Goal: Task Accomplishment & Management: Use online tool/utility

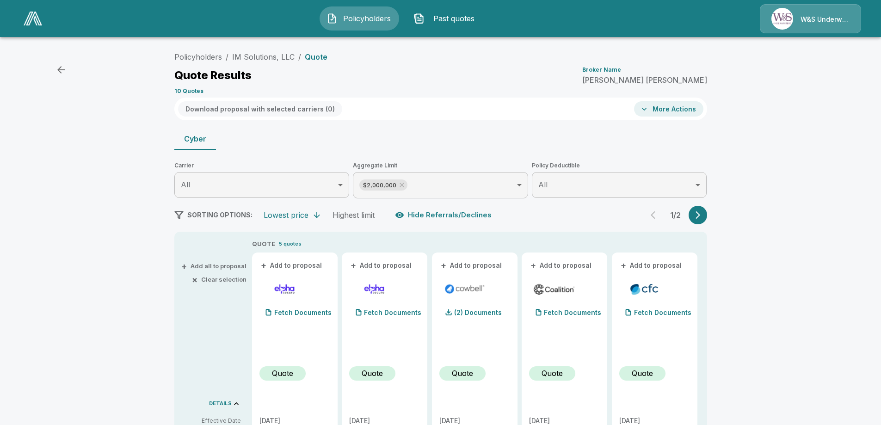
scroll to position [187, 0]
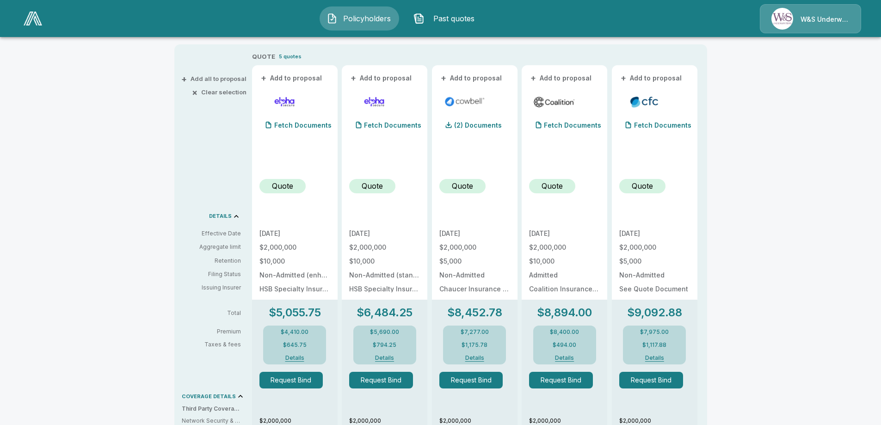
click at [666, 13] on div "Policyholders Past quotes W&S Underwriters" at bounding box center [440, 19] width 863 height 30
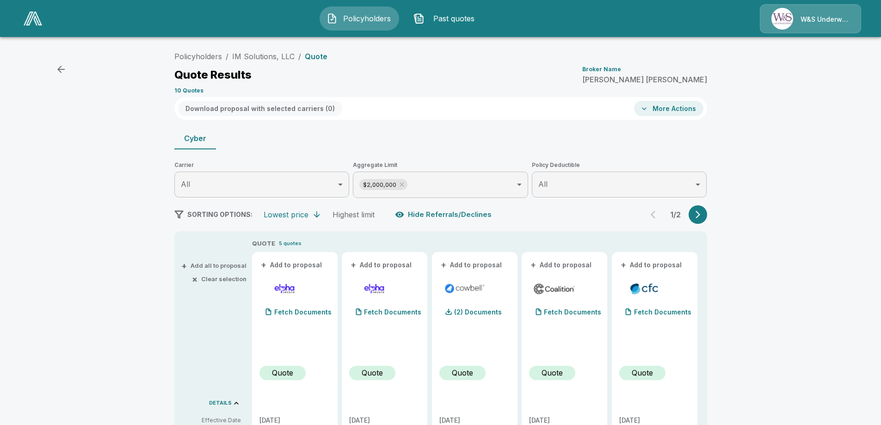
scroll to position [0, 0]
click at [535, 67] on div "Quote Results Broker Name [PERSON_NAME]" at bounding box center [440, 75] width 533 height 17
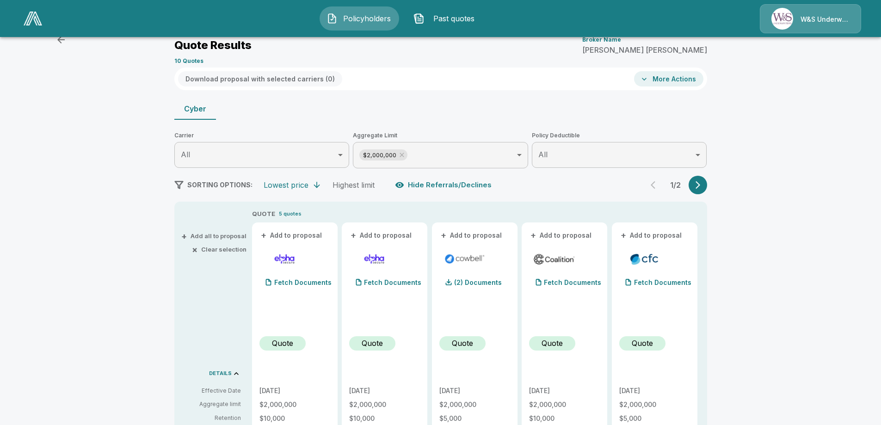
scroll to position [46, 0]
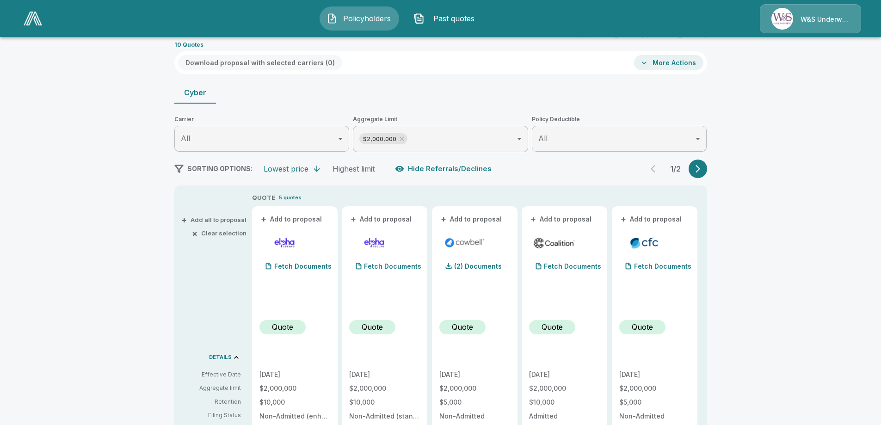
click at [700, 137] on body "Policyholders Past quotes W&S Underwriters Policyholders / IM Solutions, LLC / …" at bounding box center [440, 422] width 881 height 936
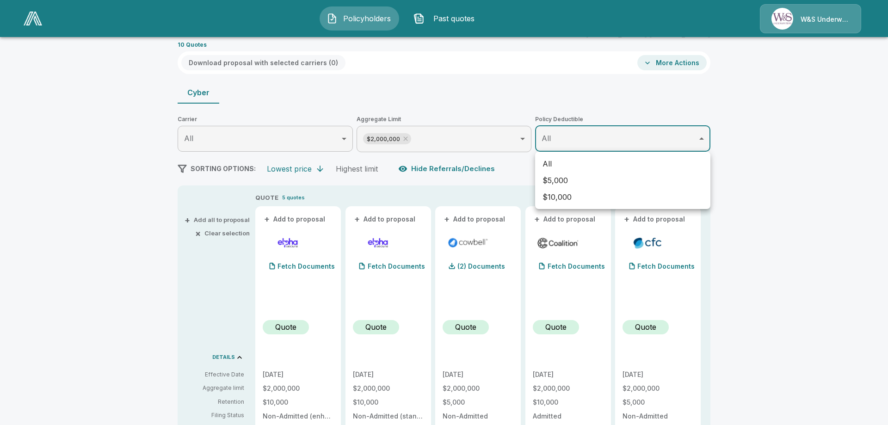
click at [801, 132] on div at bounding box center [444, 212] width 888 height 425
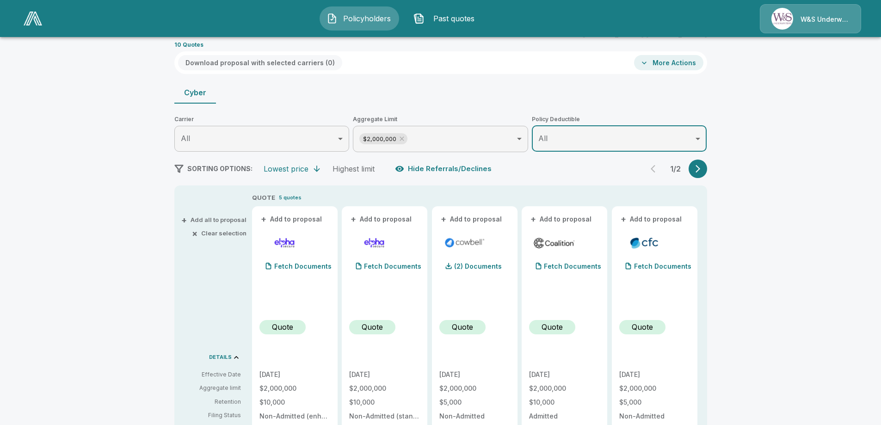
click at [699, 143] on body "Policyholders Past quotes W&S Underwriters Policyholders / IM Solutions, LLC / …" at bounding box center [440, 422] width 881 height 936
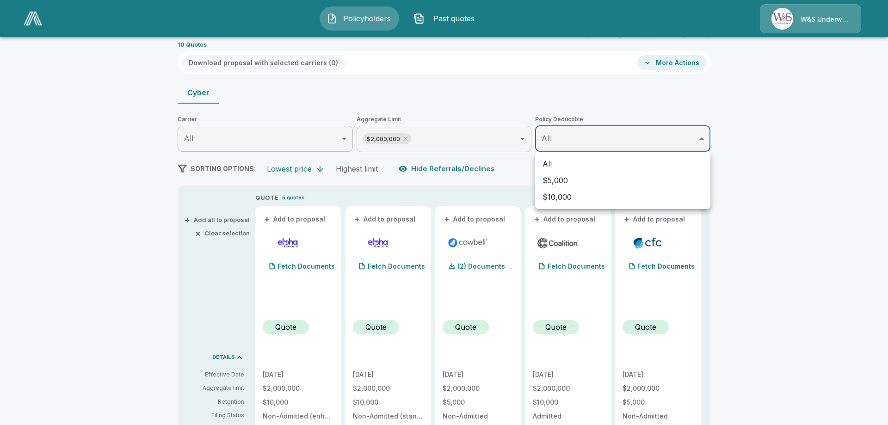
click at [557, 197] on li "$10,000" at bounding box center [622, 197] width 175 height 17
type input "*****"
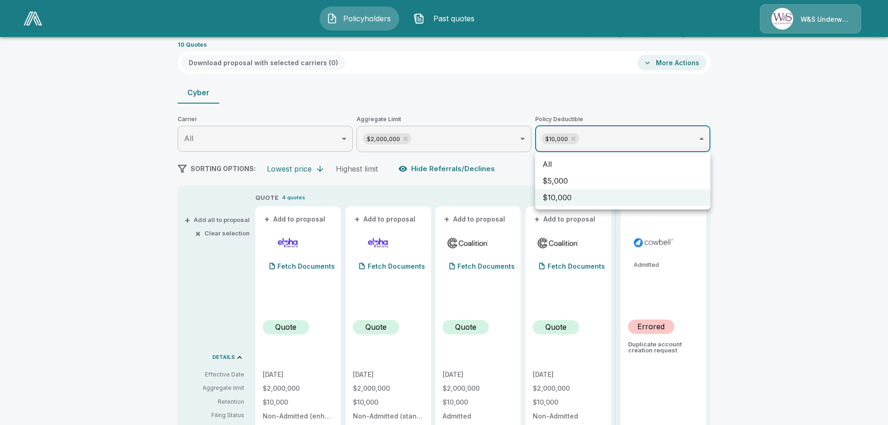
click at [873, 191] on div at bounding box center [444, 212] width 888 height 425
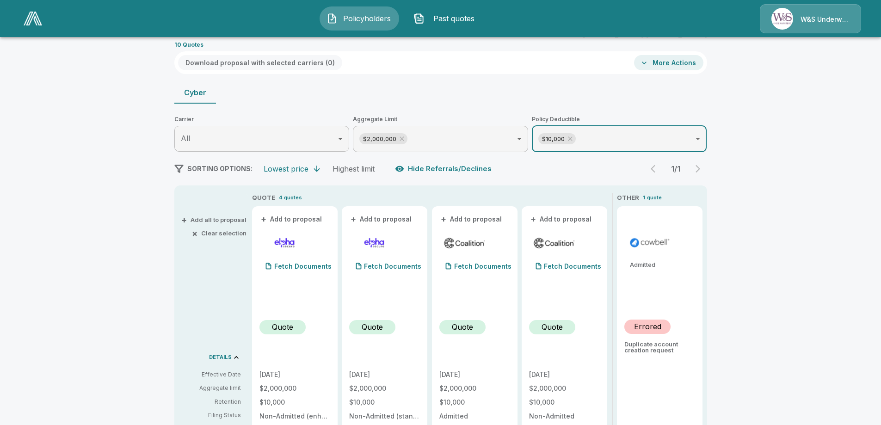
click at [652, 169] on div "1 / 1" at bounding box center [675, 169] width 63 height 18
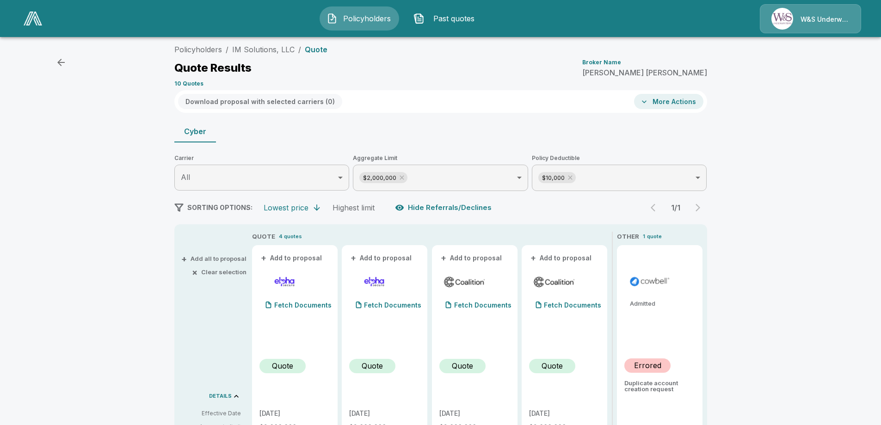
scroll to position [0, 0]
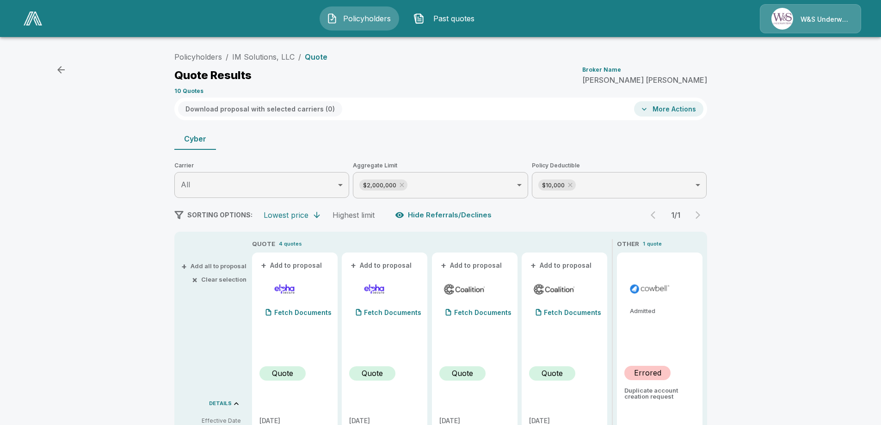
click at [456, 135] on div "Cyber" at bounding box center [440, 139] width 533 height 22
click at [649, 111] on icon "button" at bounding box center [644, 109] width 9 height 9
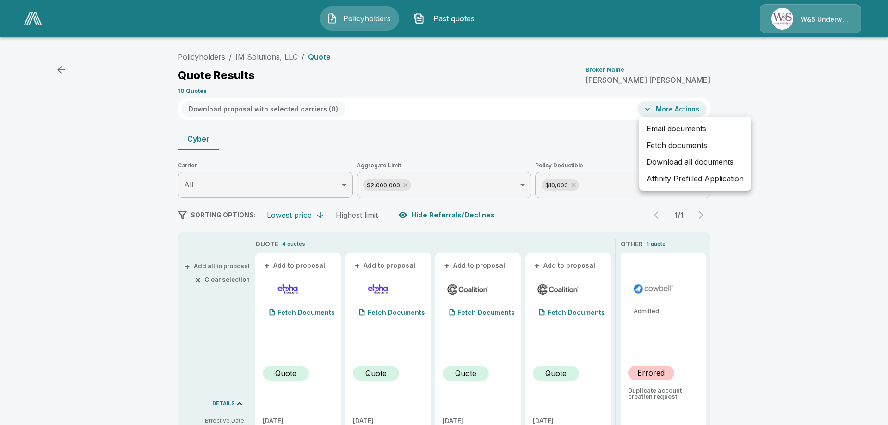
click at [575, 116] on div at bounding box center [444, 212] width 888 height 425
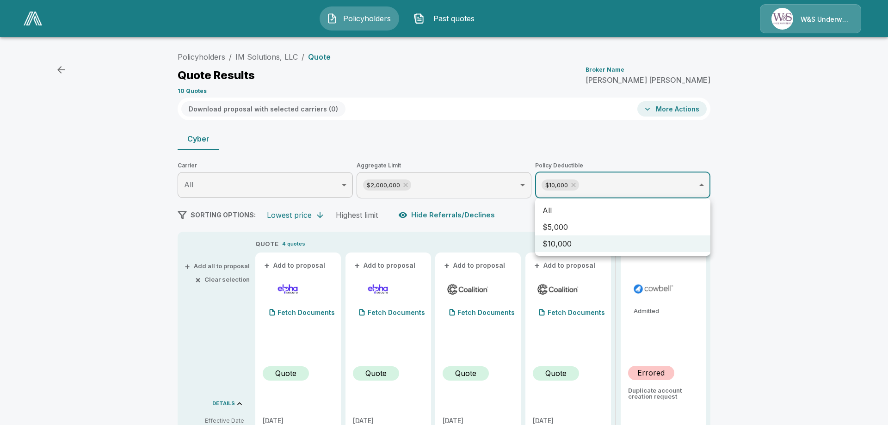
click at [548, 208] on li "All" at bounding box center [622, 210] width 175 height 17
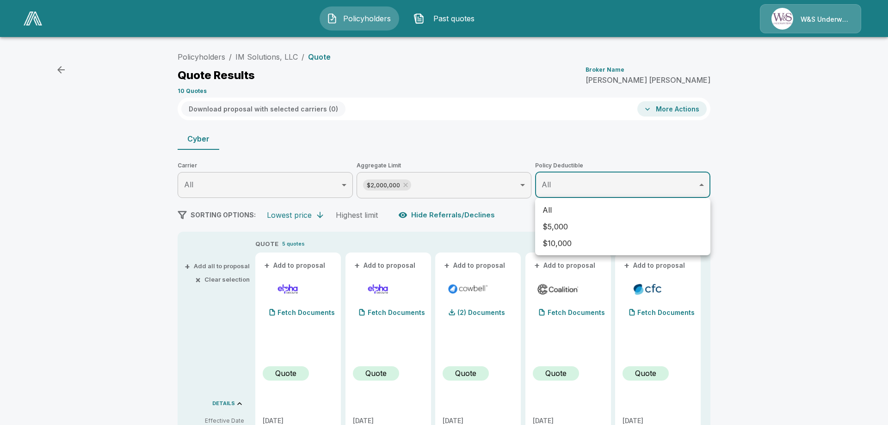
click at [793, 208] on div at bounding box center [444, 212] width 888 height 425
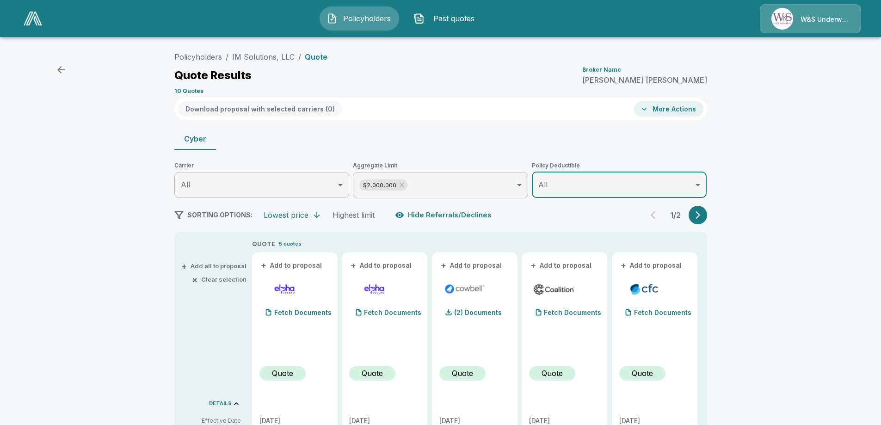
click at [465, 107] on div "Download proposal with selected carriers ( 0 ) More Actions" at bounding box center [440, 109] width 533 height 23
click at [58, 68] on icon "button" at bounding box center [60, 69] width 11 height 11
